Goal: Transaction & Acquisition: Book appointment/travel/reservation

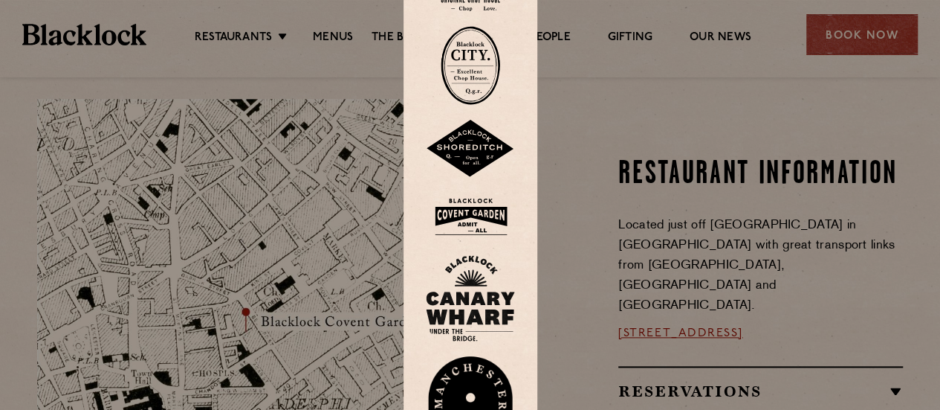
scroll to position [892, 0]
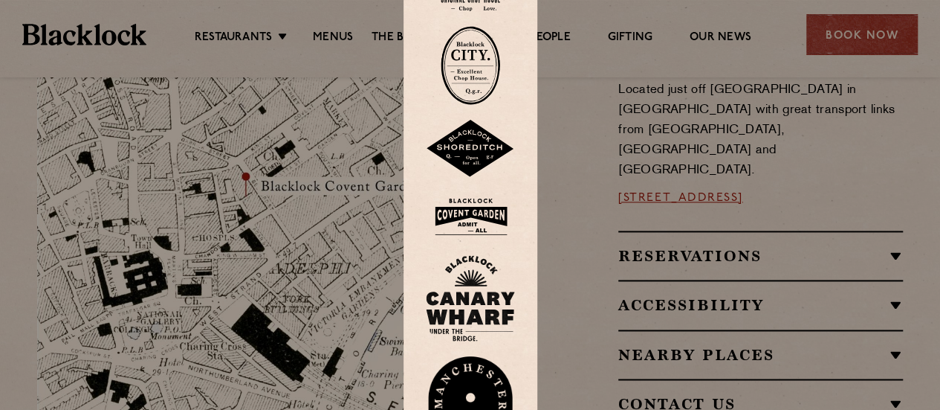
click at [488, 228] on img at bounding box center [470, 217] width 89 height 48
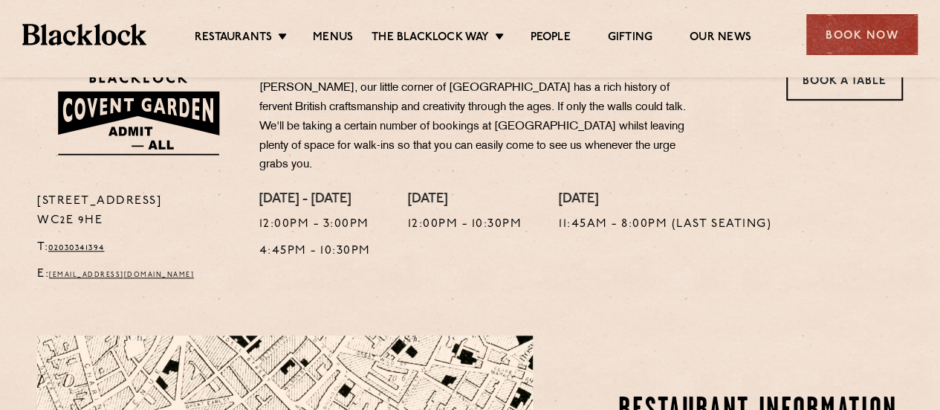
scroll to position [372, 0]
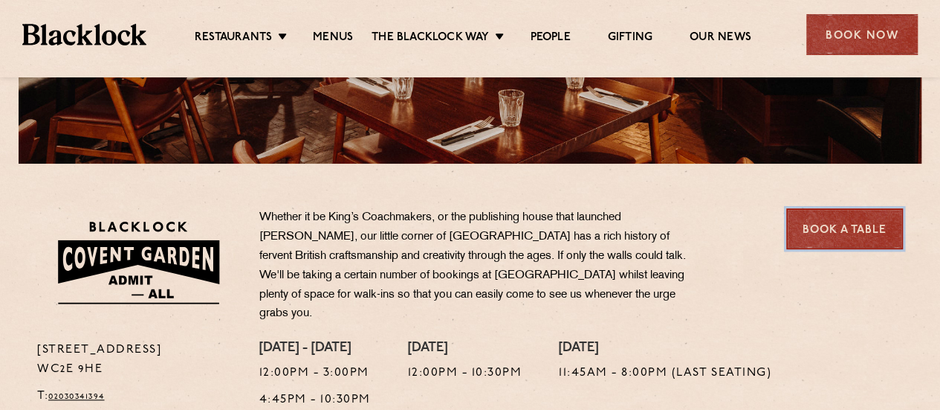
click at [864, 219] on link "Book a Table" at bounding box center [844, 228] width 117 height 41
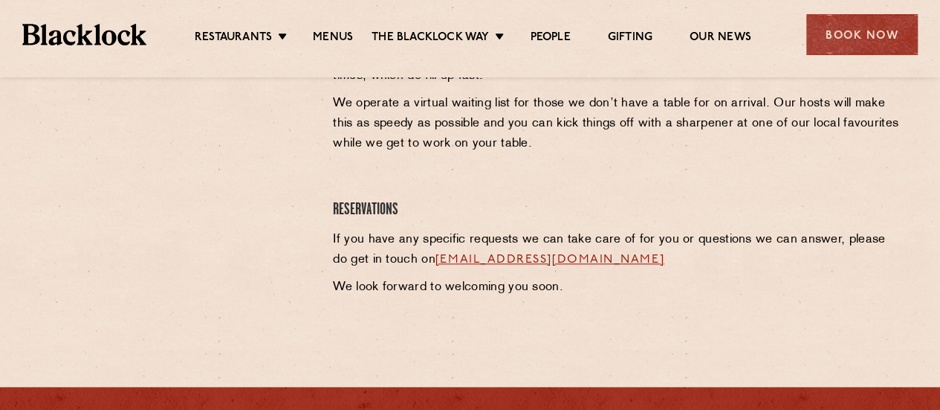
scroll to position [571, 0]
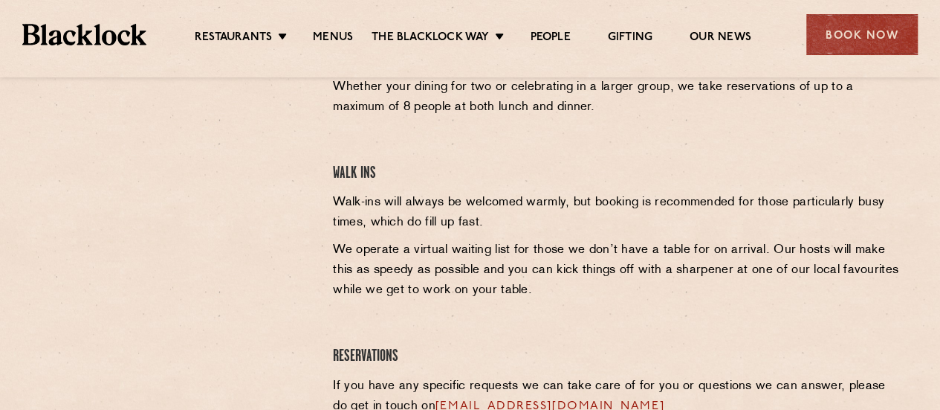
click at [477, 222] on p "Walk-ins will always be welcomed warmly, but booking is recommended for those p…" at bounding box center [618, 213] width 570 height 40
click at [552, 274] on p "We operate a virtual waiting list for those we don’t have a table for on arriva…" at bounding box center [618, 270] width 570 height 60
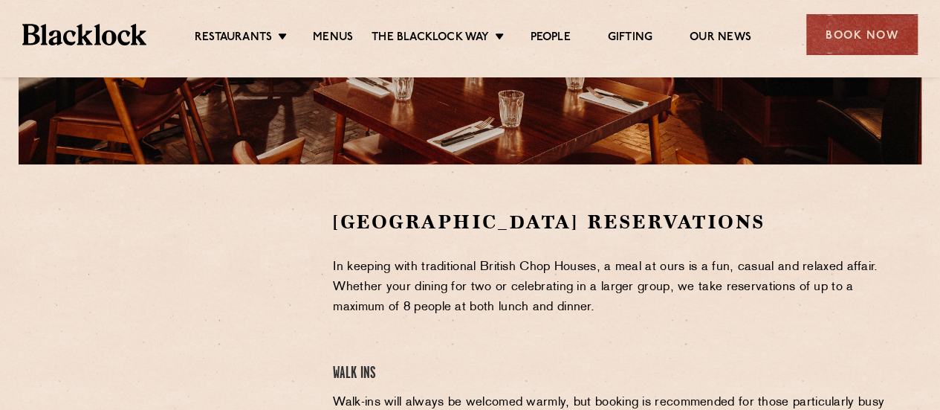
scroll to position [274, 0]
